Goal: Check status: Check status

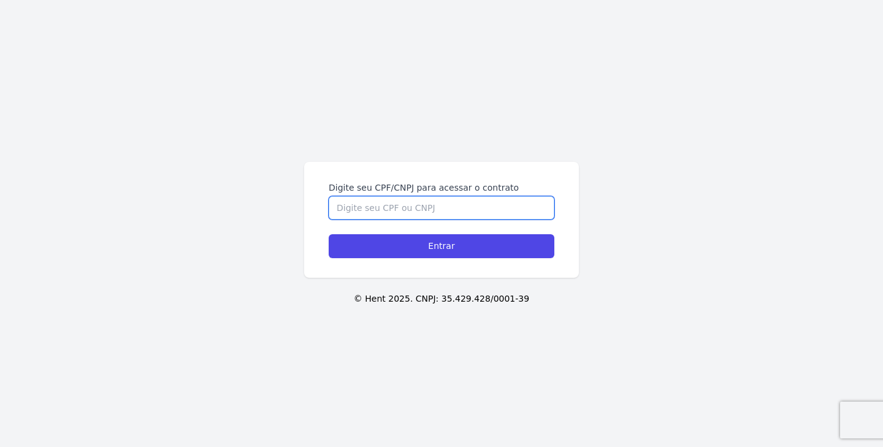
click at [438, 206] on input "Digite seu CPF/CNPJ para acessar o contrato" at bounding box center [442, 207] width 226 height 23
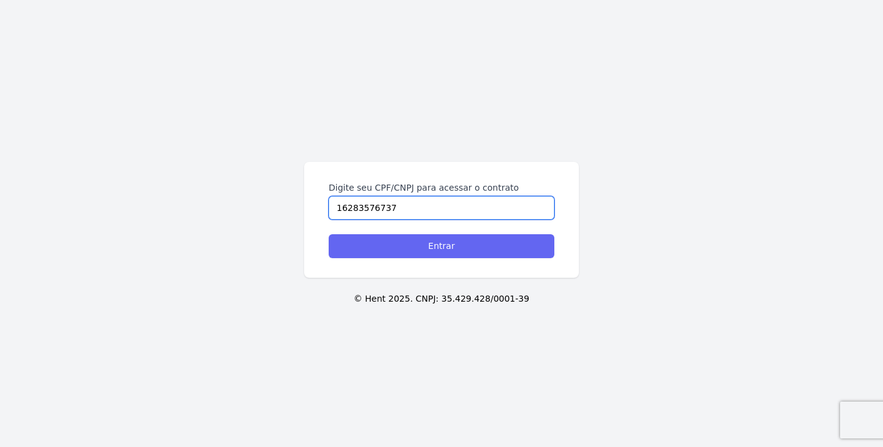
type input "16283576737"
click at [440, 242] on input "Entrar" at bounding box center [442, 246] width 226 height 24
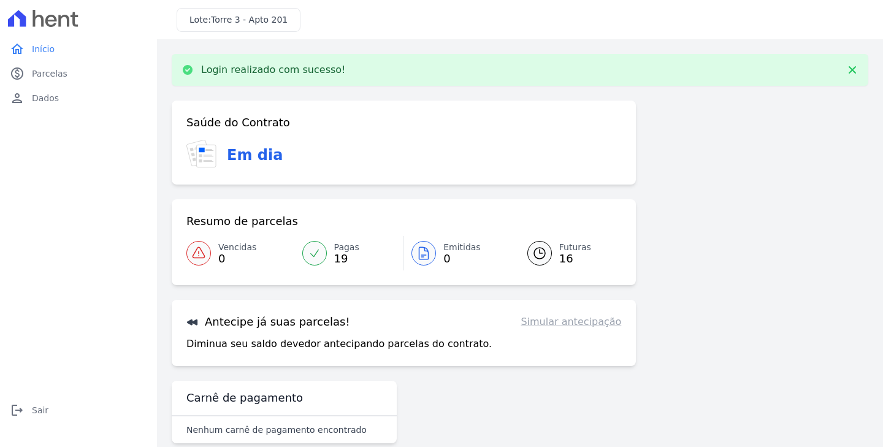
click at [446, 254] on span "0" at bounding box center [461, 259] width 37 height 10
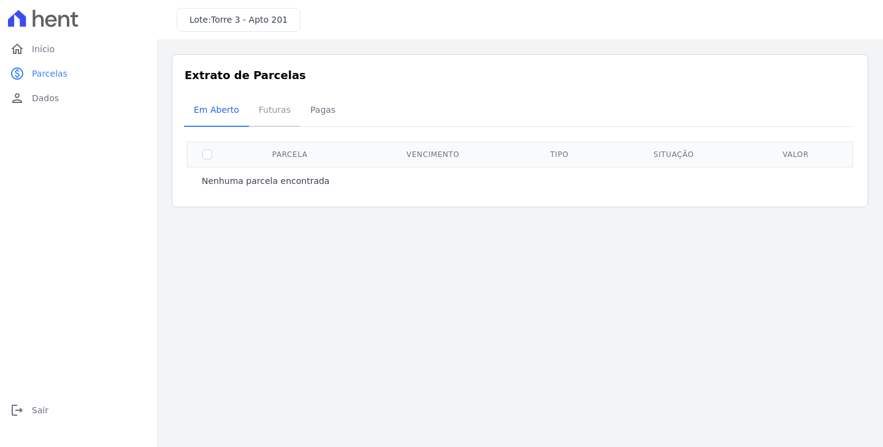
click at [269, 107] on span "Futuras" at bounding box center [274, 109] width 47 height 25
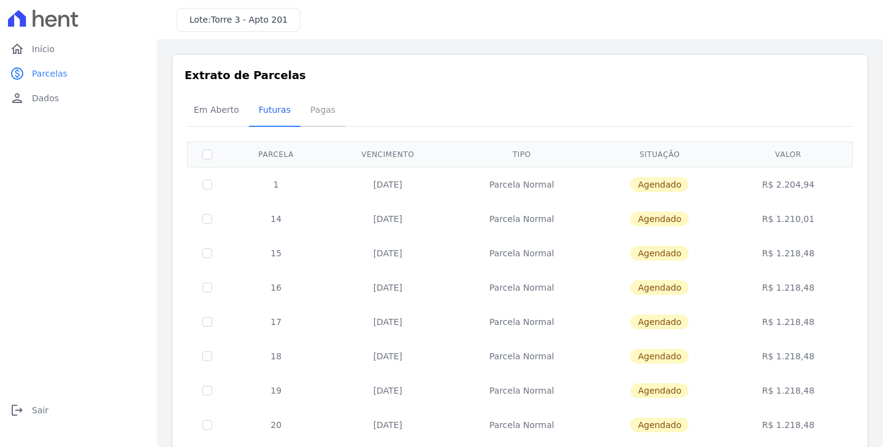
click at [321, 109] on span "Pagas" at bounding box center [323, 109] width 40 height 25
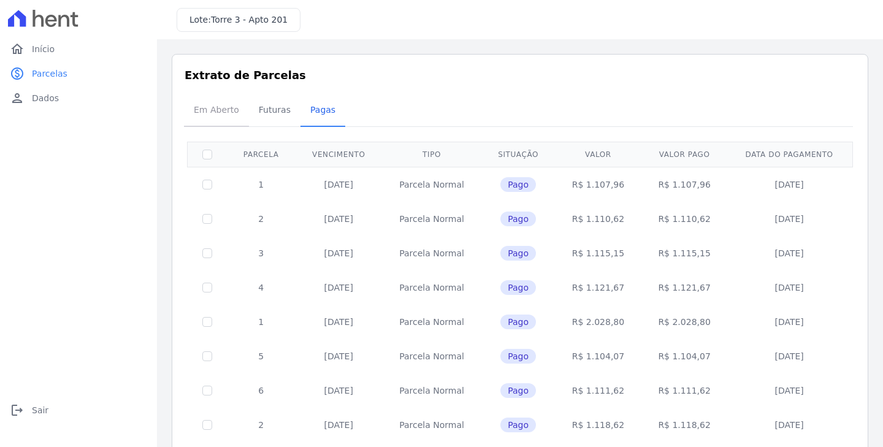
click at [207, 106] on span "Em Aberto" at bounding box center [216, 109] width 60 height 25
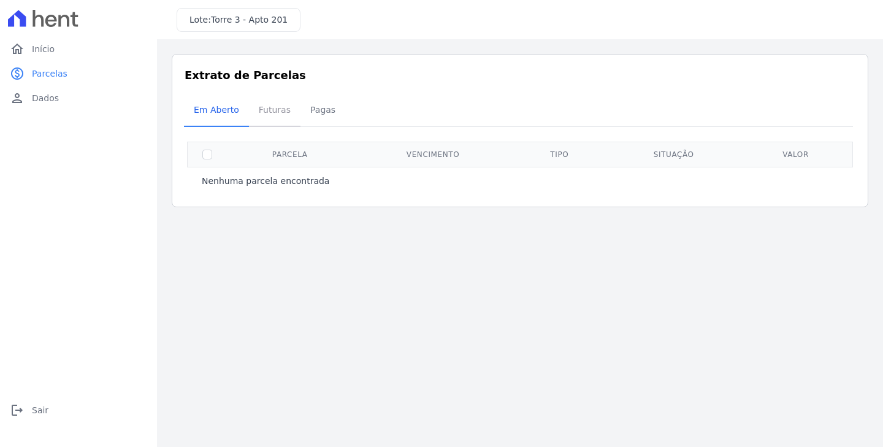
click at [273, 109] on span "Futuras" at bounding box center [274, 109] width 47 height 25
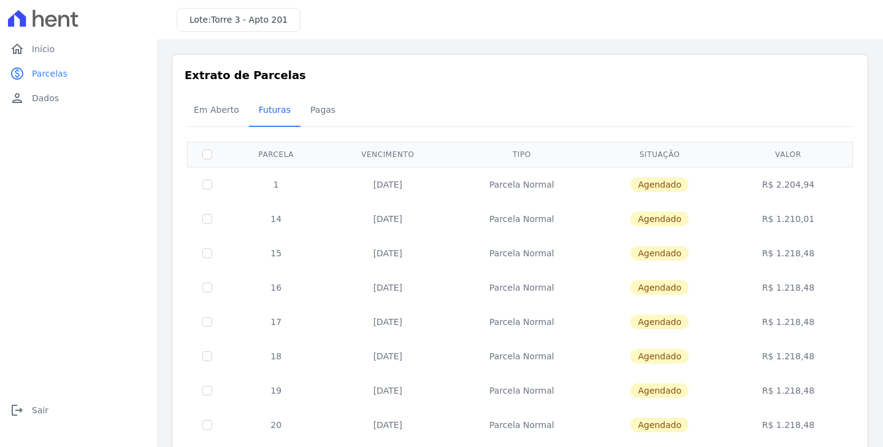
click at [614, 188] on td "Agendado" at bounding box center [659, 184] width 133 height 35
click at [654, 193] on td "Agendado" at bounding box center [659, 184] width 133 height 35
click at [207, 152] on input "checkbox" at bounding box center [207, 155] width 10 height 10
checkbox input "true"
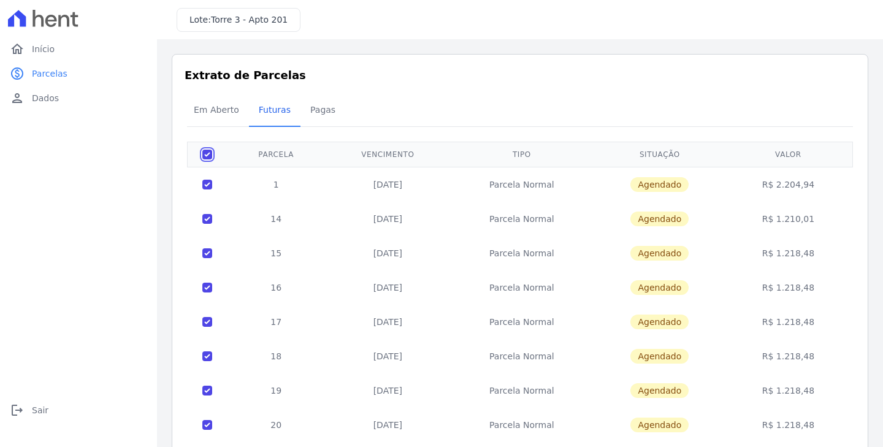
checkbox input "true"
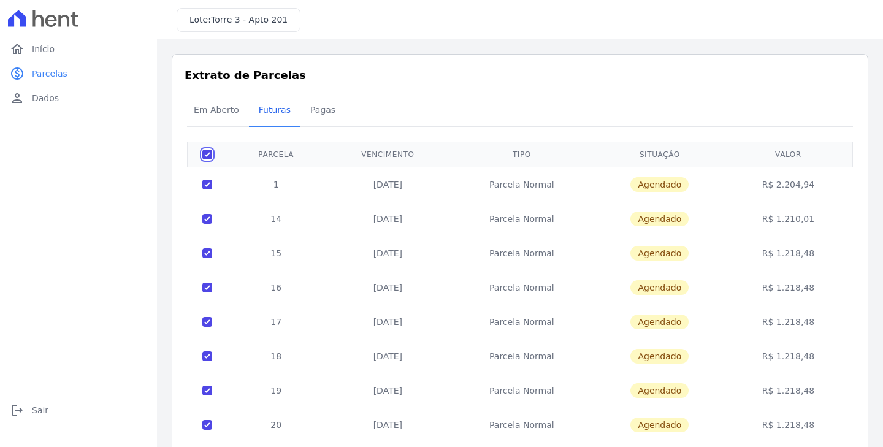
checkbox input "true"
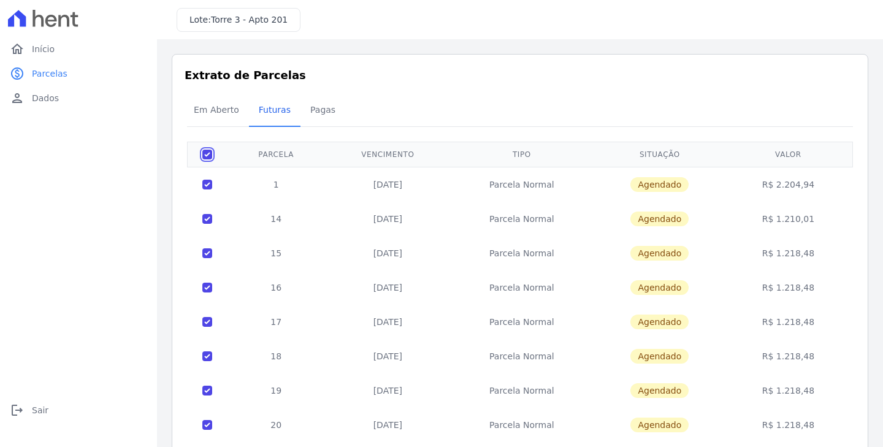
checkbox input "true"
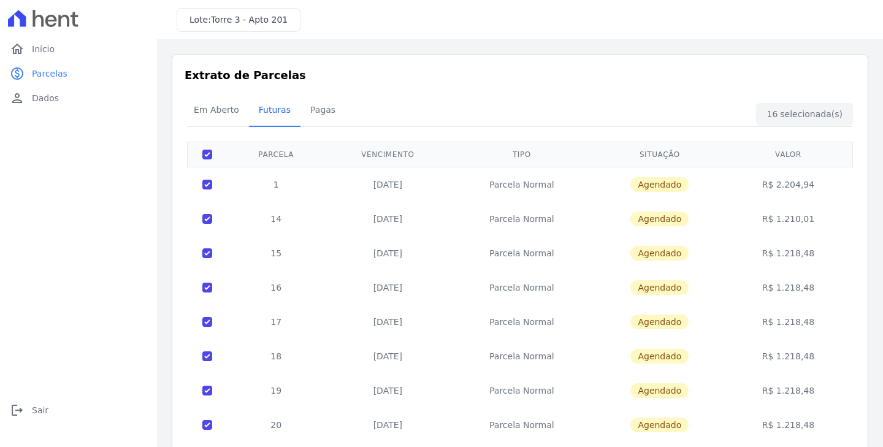
click at [792, 116] on div "Em Aberto Futuras [GEOGRAPHIC_DATA]" at bounding box center [520, 111] width 672 height 30
click at [324, 112] on span "Pagas" at bounding box center [323, 109] width 40 height 25
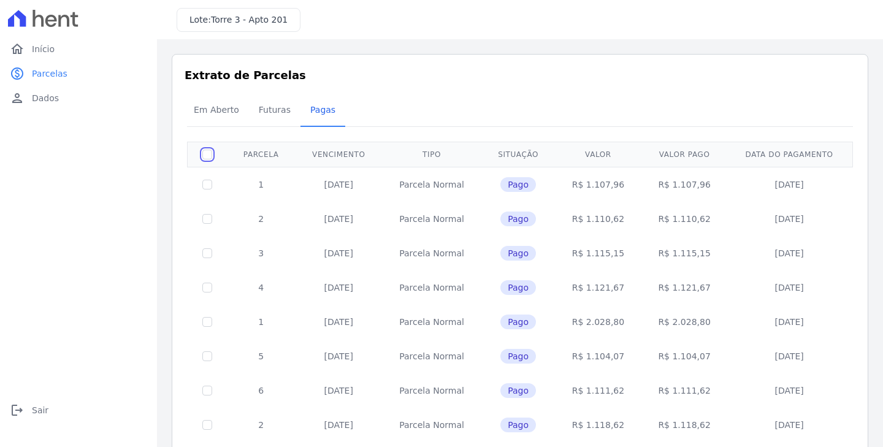
click at [207, 153] on input "checkbox" at bounding box center [207, 155] width 10 height 10
click at [207, 152] on input "checkbox" at bounding box center [207, 155] width 10 height 10
drag, startPoint x: 207, startPoint y: 152, endPoint x: 205, endPoint y: 171, distance: 19.2
click at [207, 153] on input "checkbox" at bounding box center [207, 155] width 10 height 10
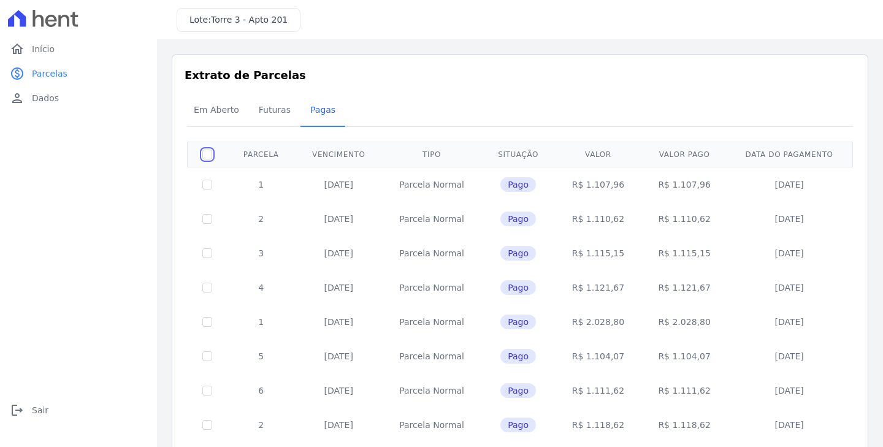
click at [208, 154] on input "checkbox" at bounding box center [207, 155] width 10 height 10
checkbox input "false"
click at [215, 103] on span "Em Aberto" at bounding box center [216, 109] width 60 height 25
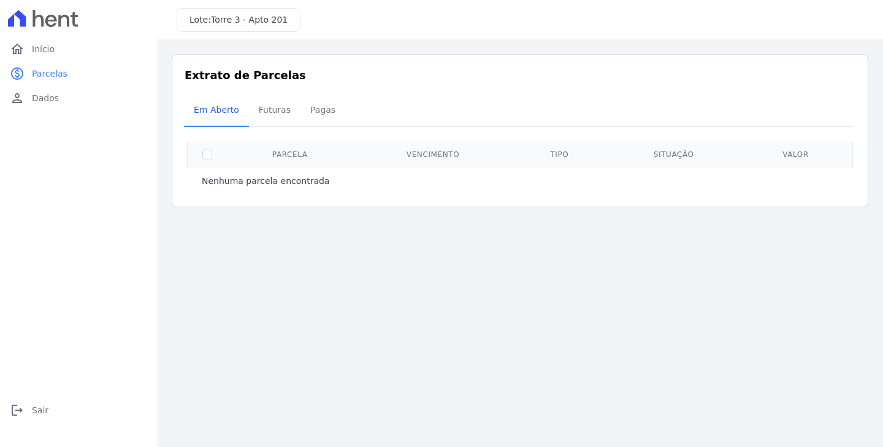
click at [269, 21] on span "Torre 3 - Apto 201" at bounding box center [249, 20] width 77 height 10
click at [83, 50] on link "home Início" at bounding box center [78, 49] width 147 height 25
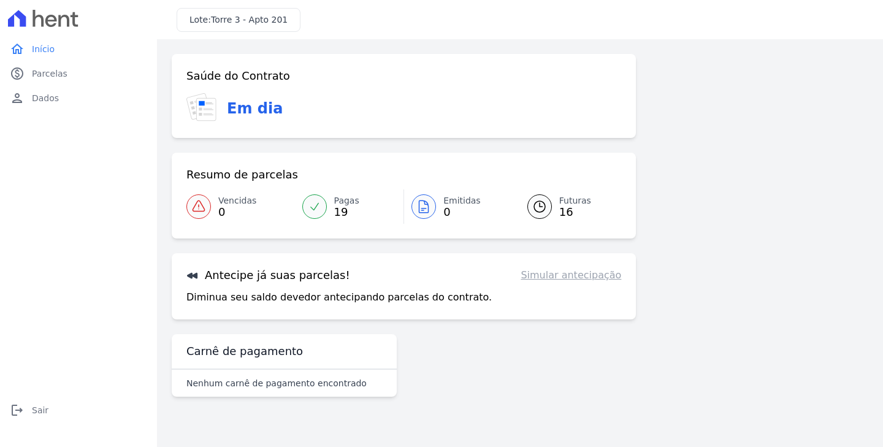
click at [568, 273] on link "Simular antecipação" at bounding box center [570, 275] width 101 height 15
drag, startPoint x: 318, startPoint y: 373, endPoint x: 348, endPoint y: 345, distance: 41.6
click at [318, 373] on div "Nenhum carnê de pagamento encontrado" at bounding box center [284, 383] width 225 height 27
